Goal: Information Seeking & Learning: Learn about a topic

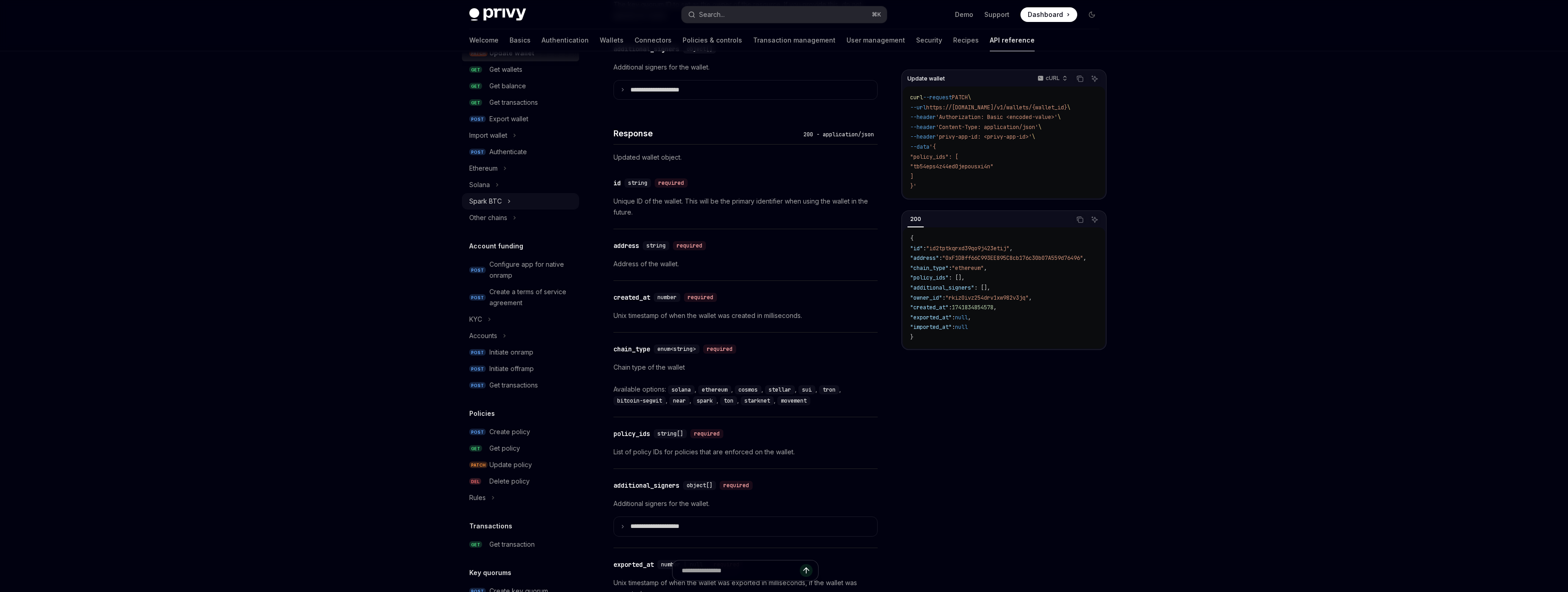
scroll to position [164, 0]
click at [492, 156] on div "Ethereum" at bounding box center [483, 154] width 29 height 11
type textarea "*"
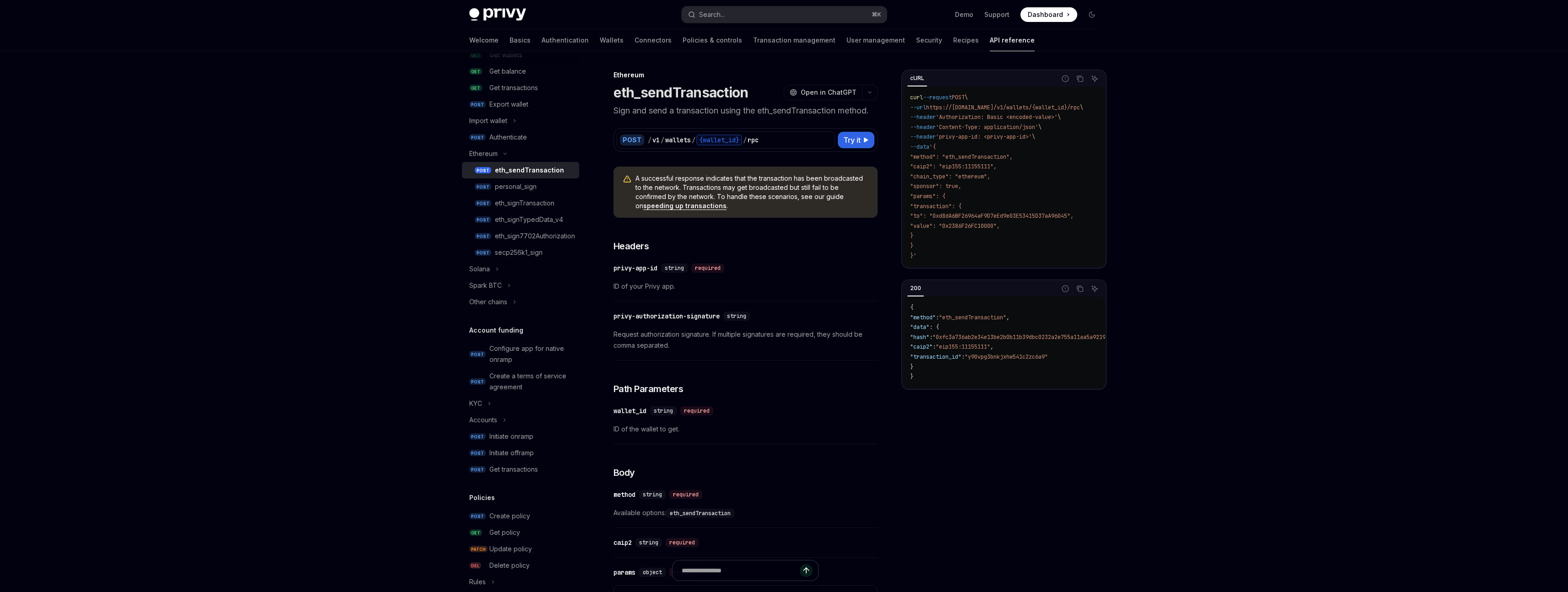
click at [529, 174] on div "eth_sendTransaction" at bounding box center [530, 170] width 69 height 11
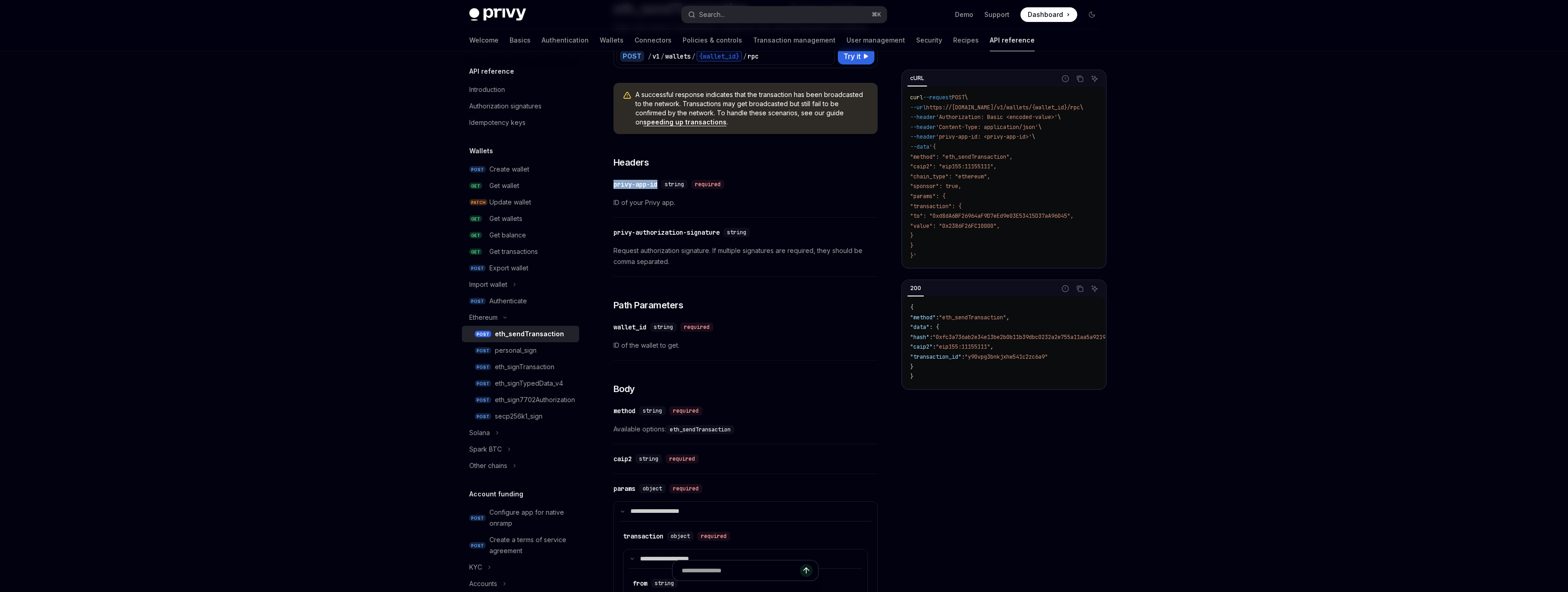
scroll to position [89, 0]
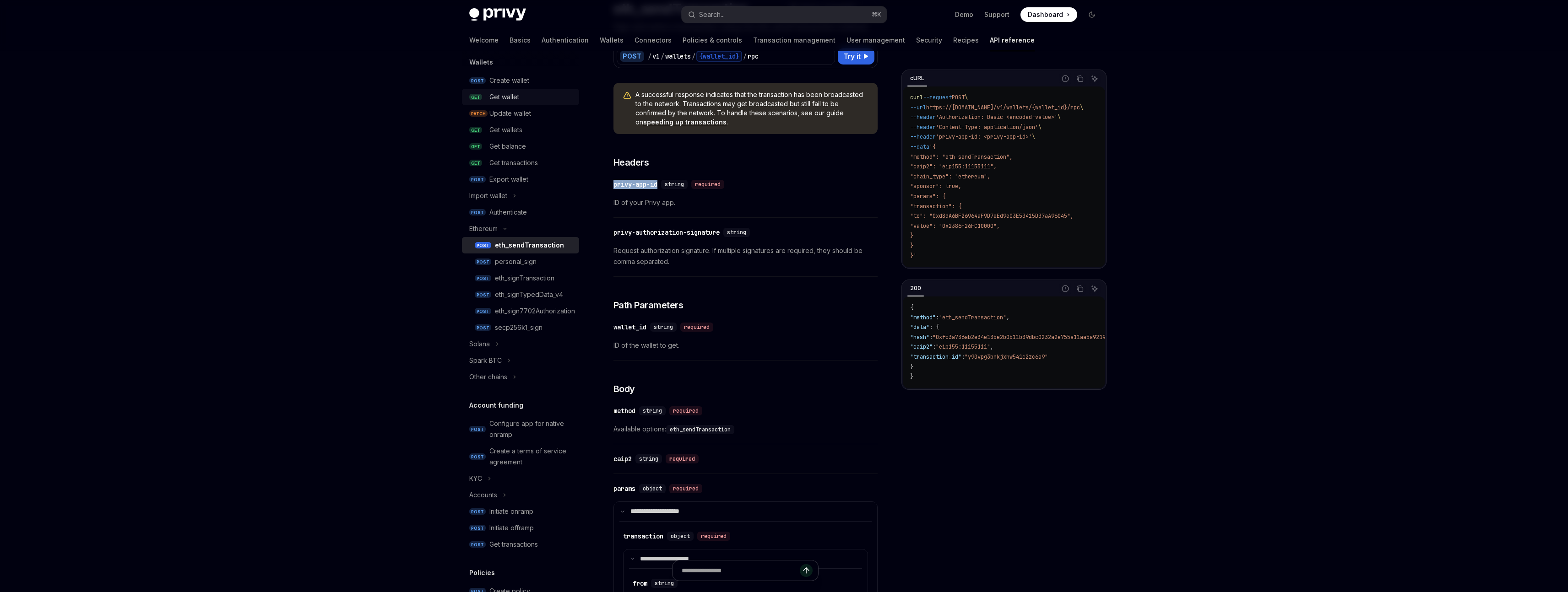
click at [519, 98] on div "Get wallet" at bounding box center [504, 97] width 30 height 11
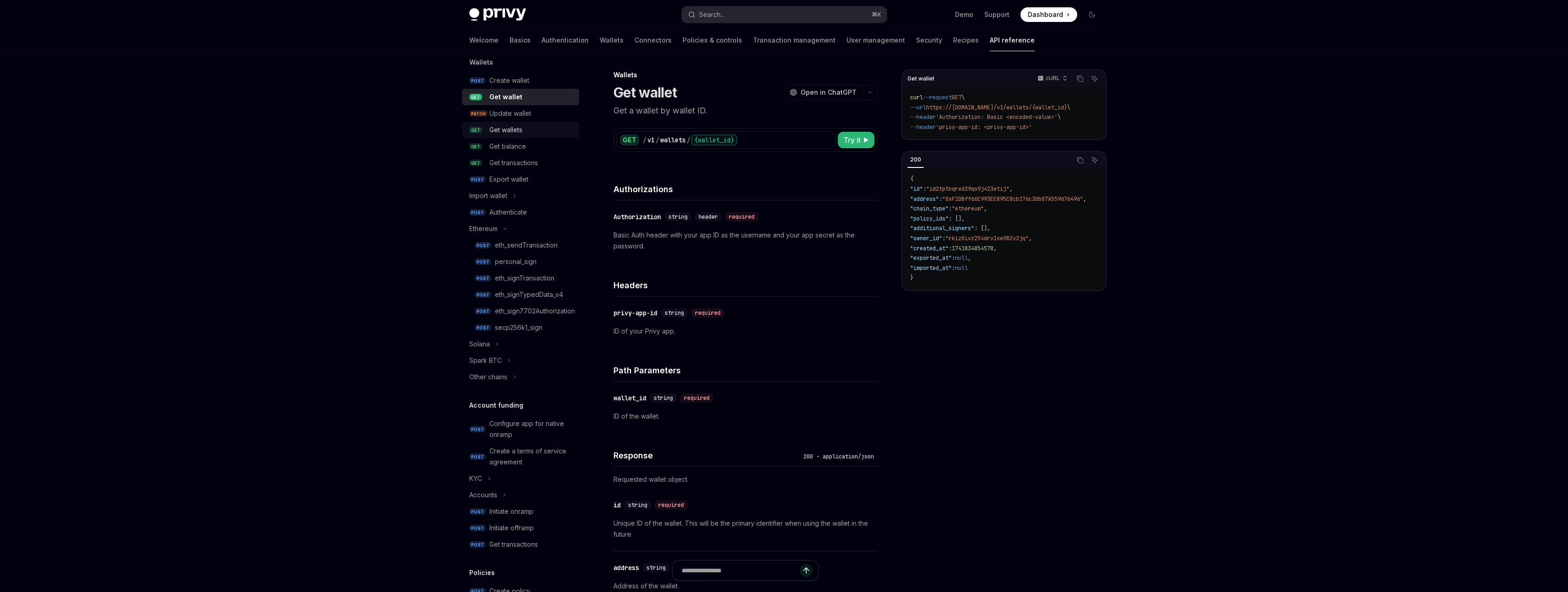
click at [510, 130] on div "Get wallets" at bounding box center [506, 130] width 33 height 11
type textarea "*"
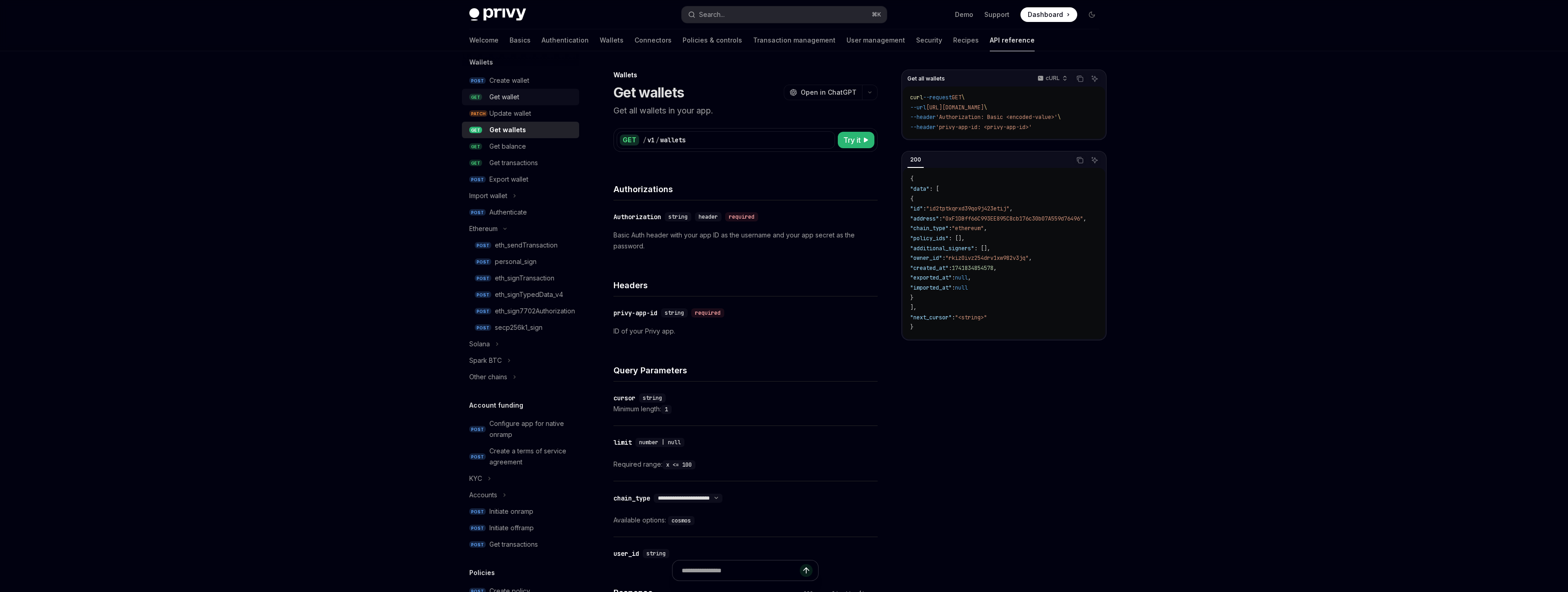
click at [509, 95] on div "Get wallet" at bounding box center [504, 97] width 30 height 11
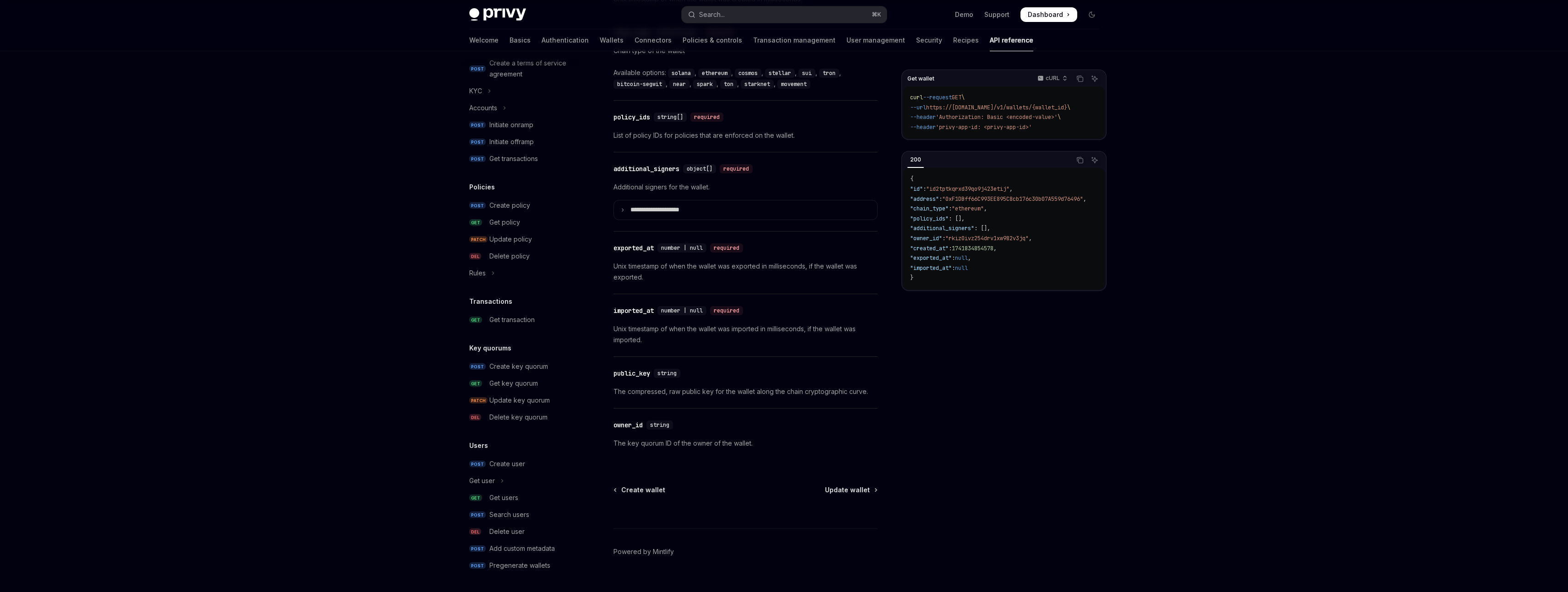
scroll to position [655, 0]
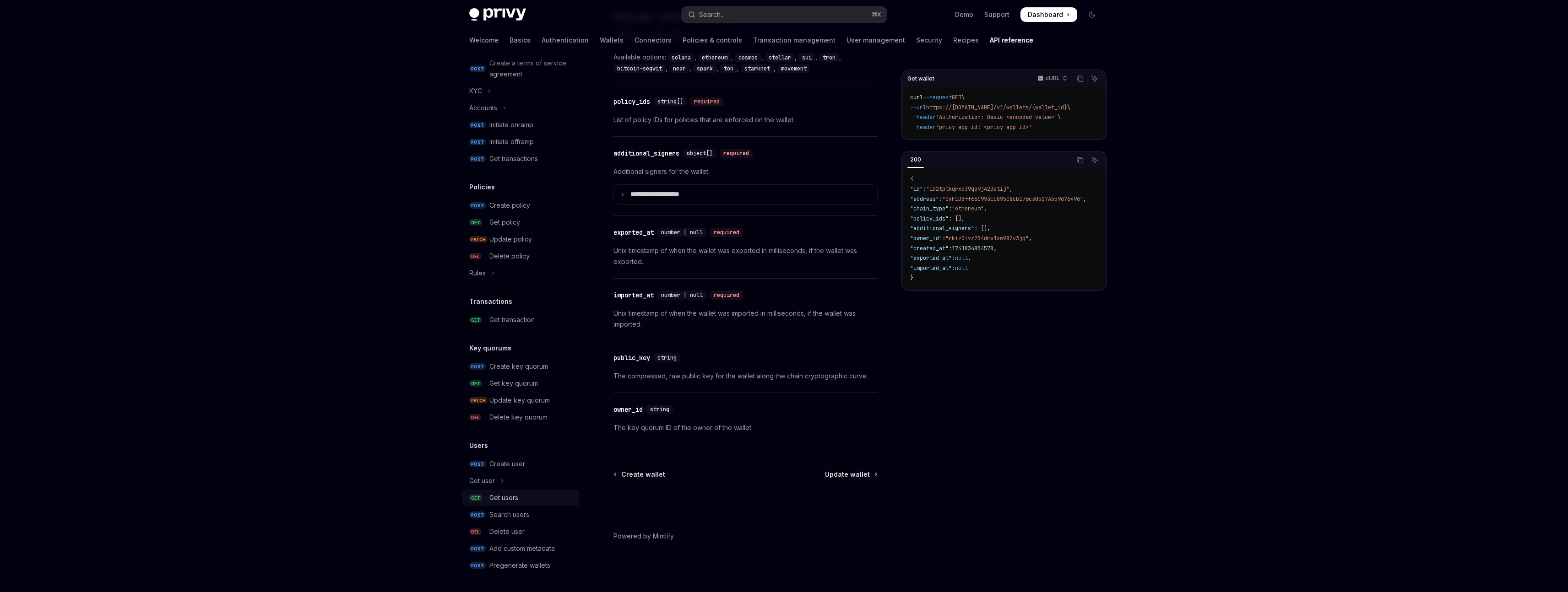
click at [498, 498] on div "Get users" at bounding box center [503, 498] width 29 height 11
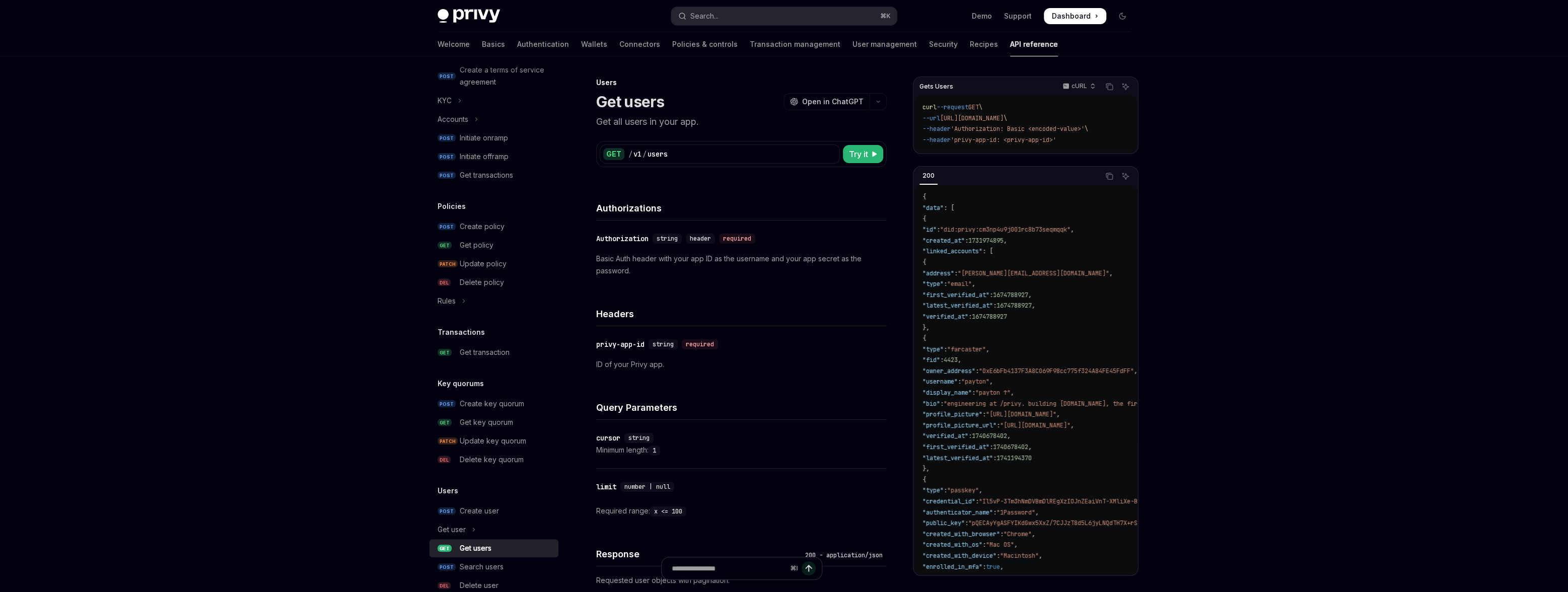
type textarea "*"
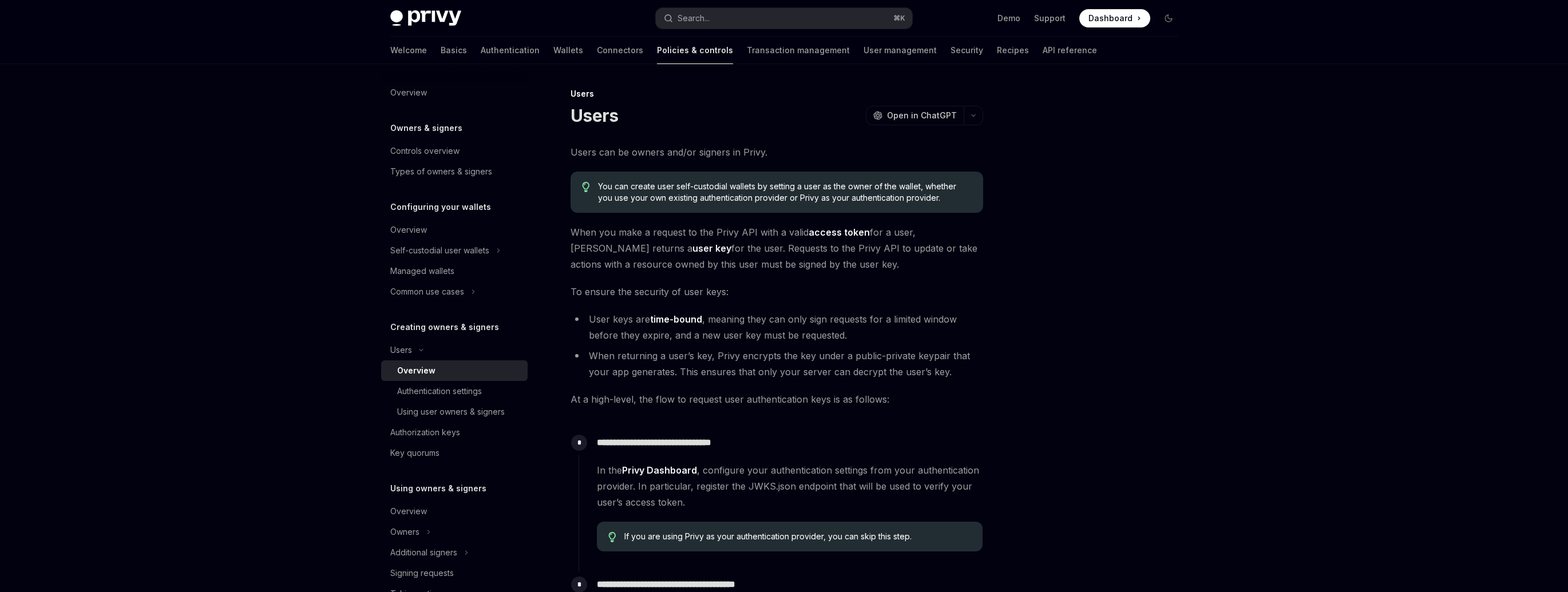
scroll to position [331, 0]
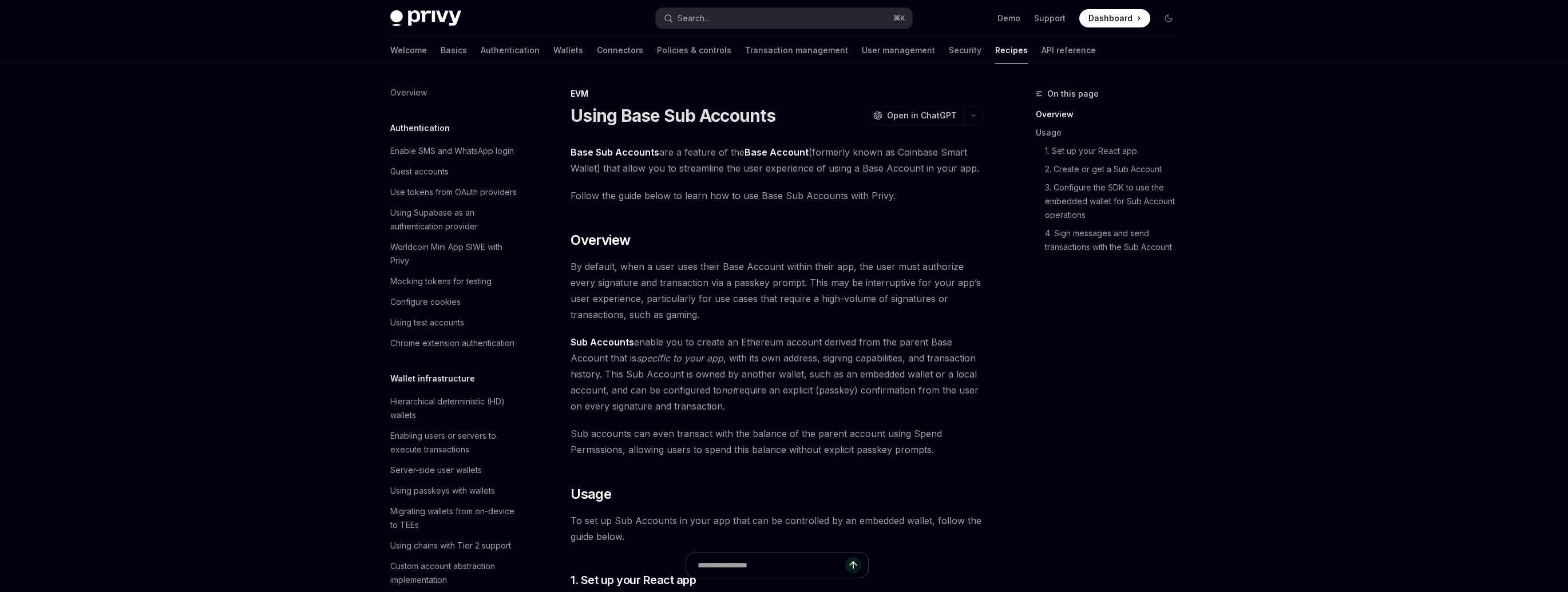
scroll to position [1182, 0]
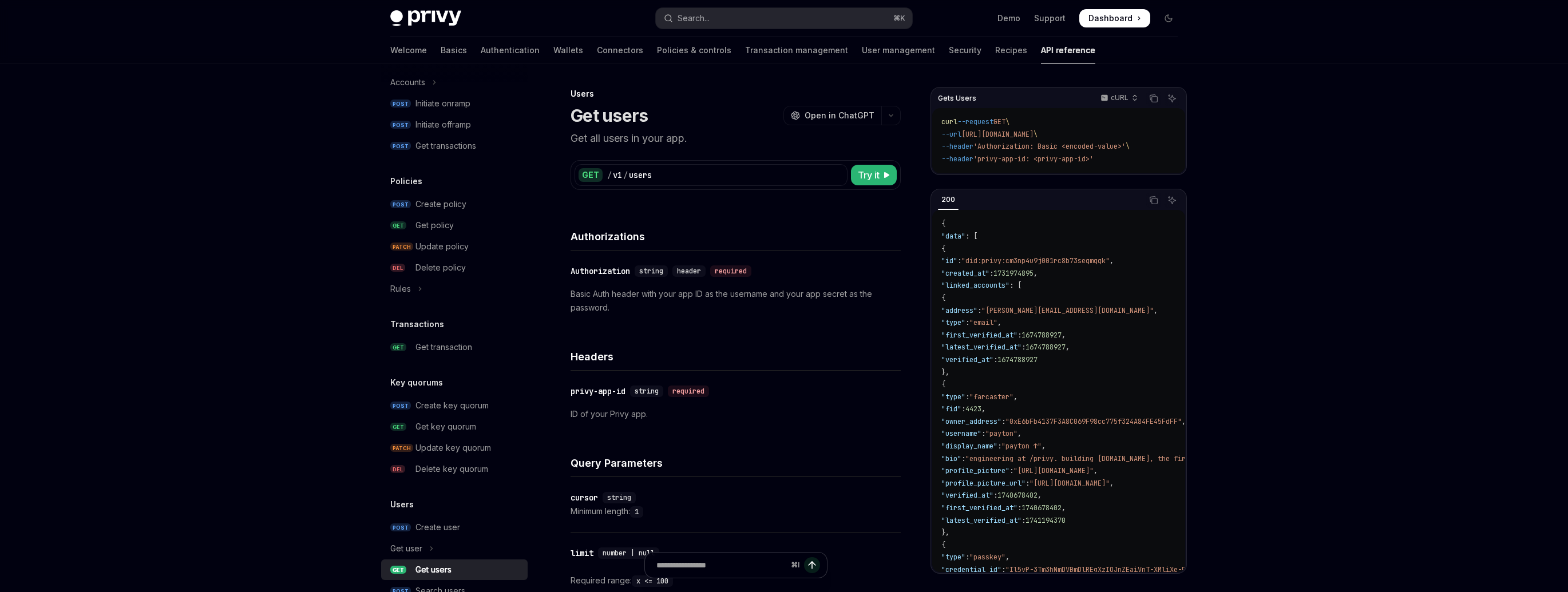
scroll to position [629, 0]
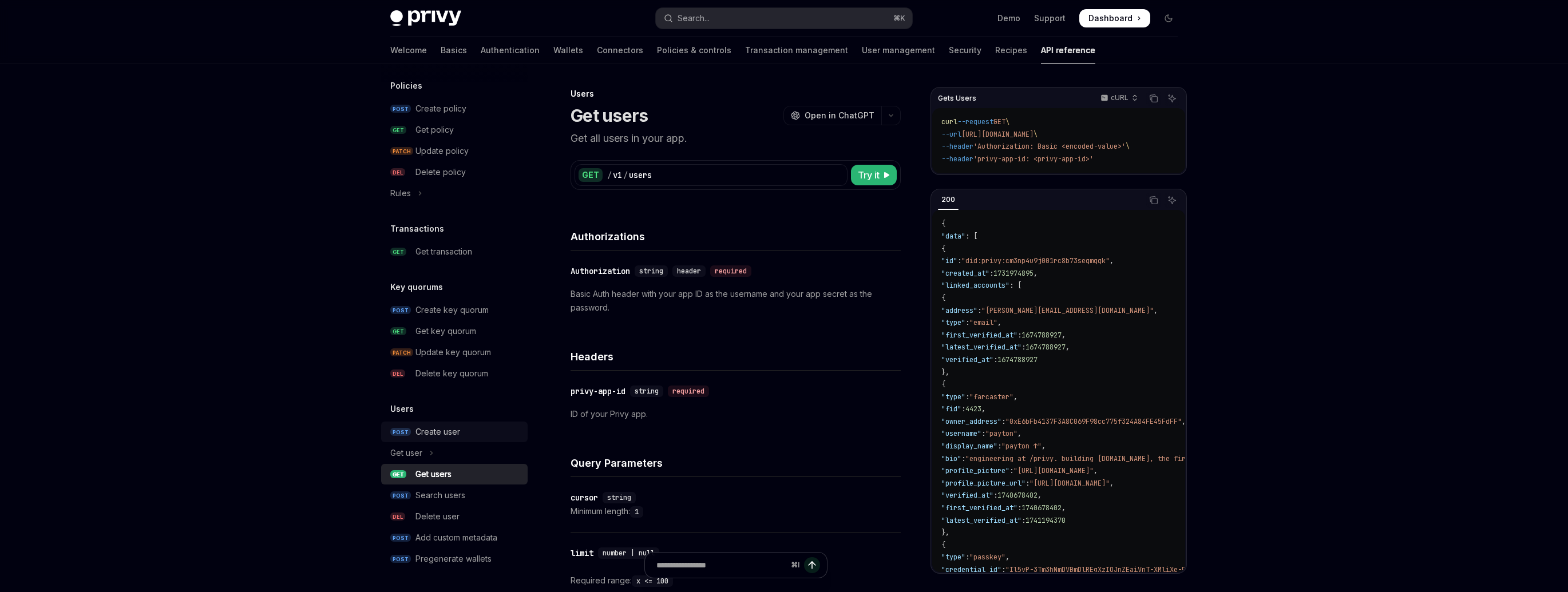
click at [454, 429] on div "Create user" at bounding box center [437, 432] width 45 height 14
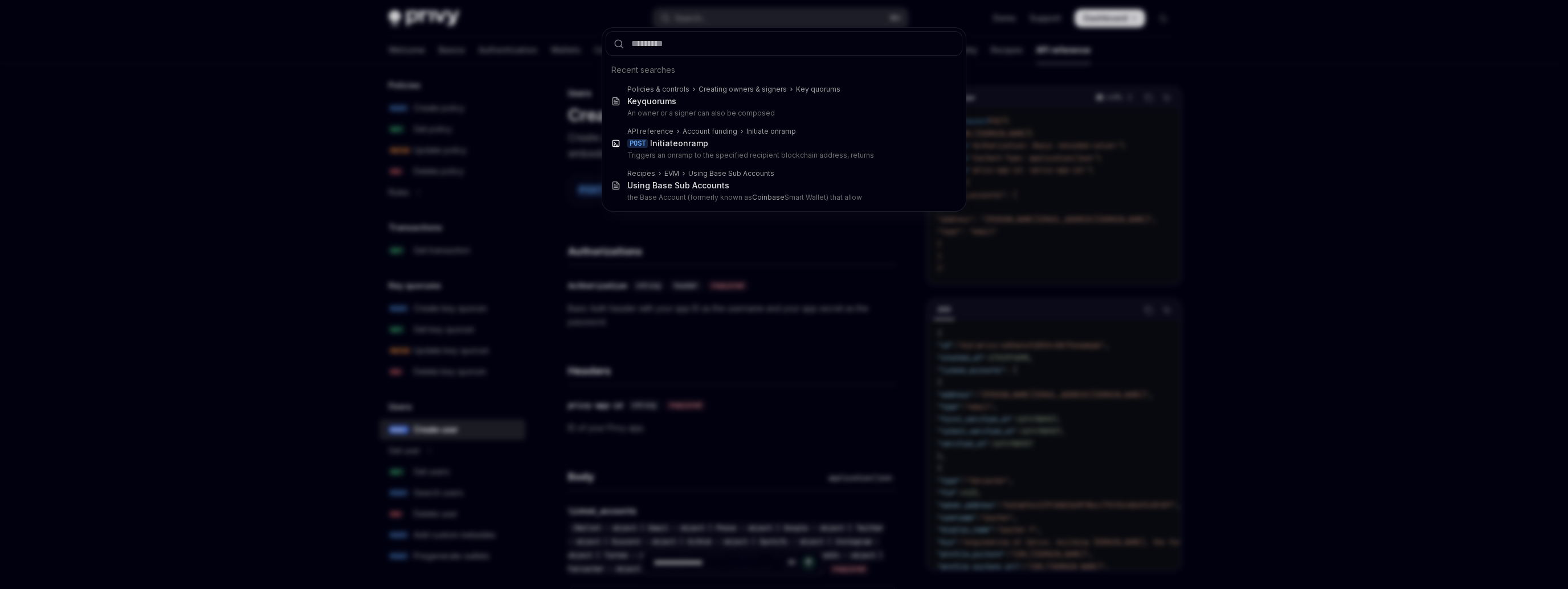
click at [723, 258] on div "Recent searches Policies & controls Creating owners & signers Key quorums Key q…" at bounding box center [784, 294] width 1568 height 589
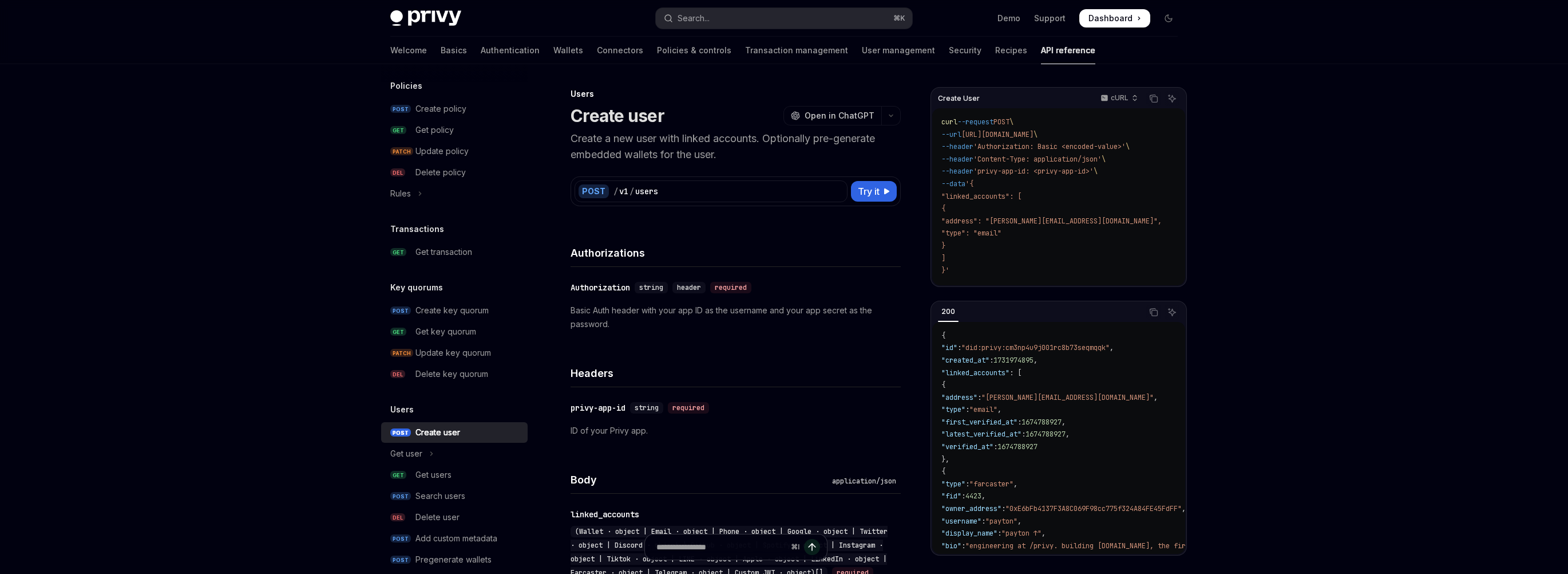
type textarea "*"
